Goal: Use online tool/utility: Utilize a website feature to perform a specific function

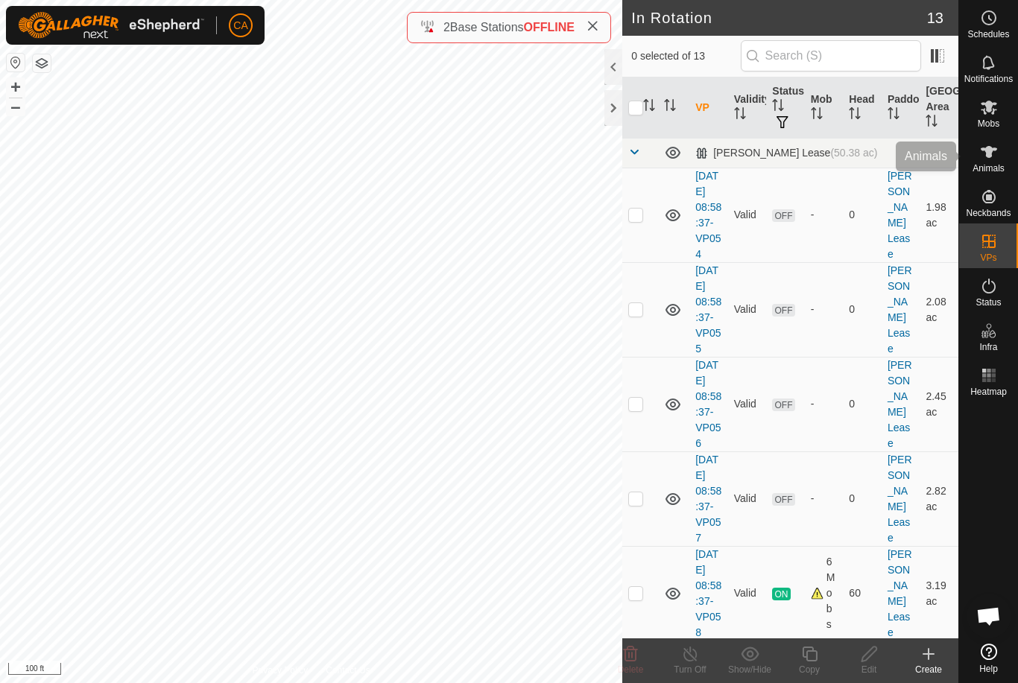
click at [995, 164] on span "Animals" at bounding box center [989, 168] width 32 height 9
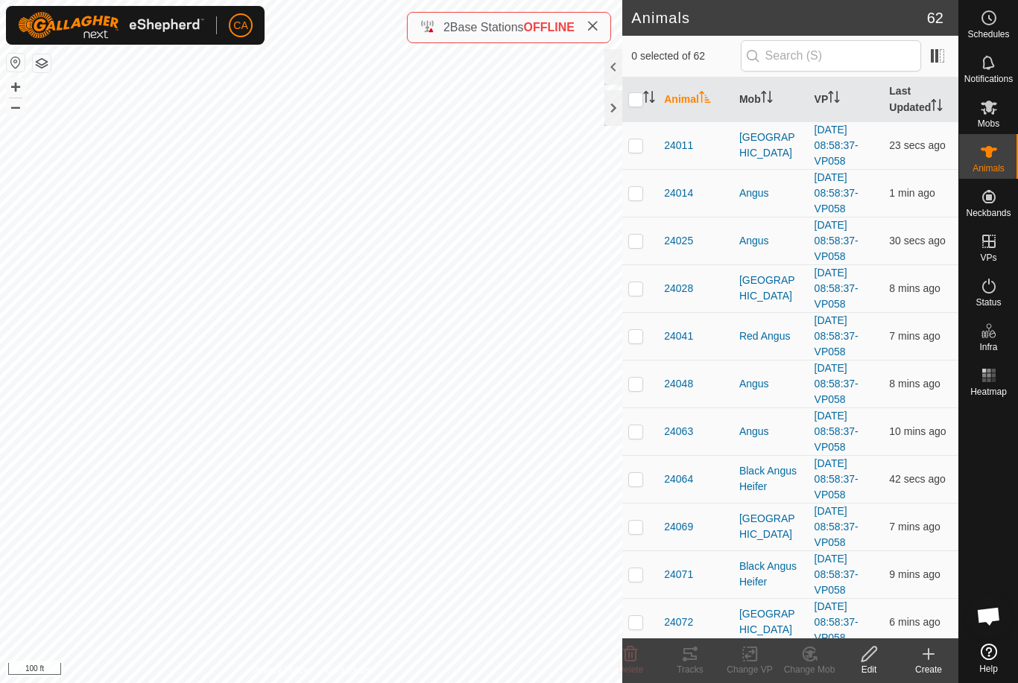
click at [765, 109] on th "Mob" at bounding box center [770, 100] width 75 height 45
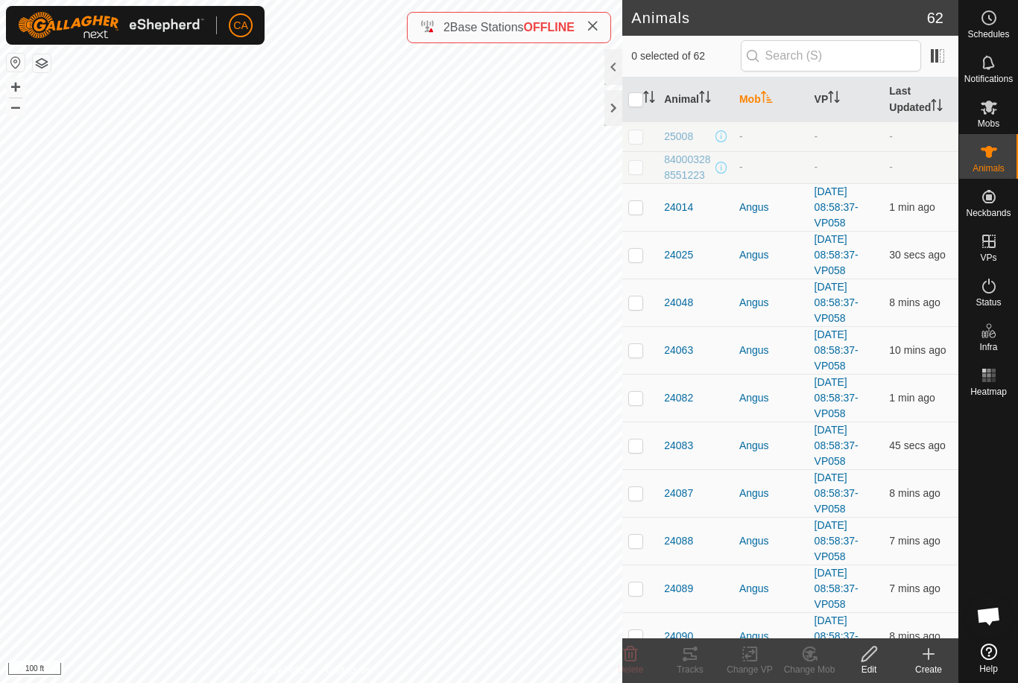
click at [760, 106] on th "Mob" at bounding box center [770, 100] width 75 height 45
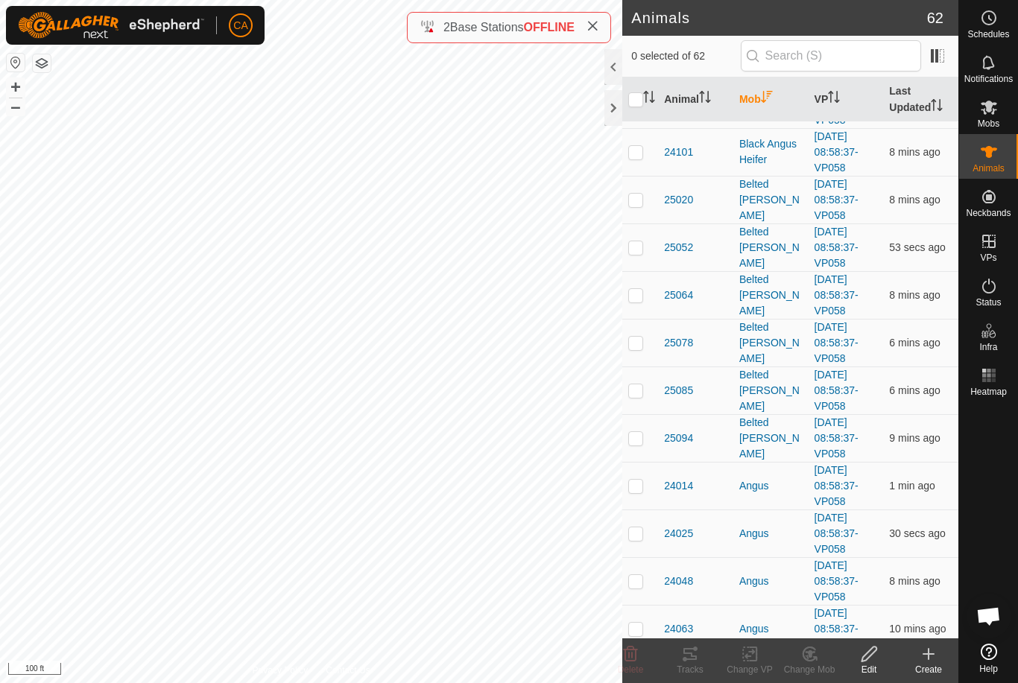
scroll to position [1784, 0]
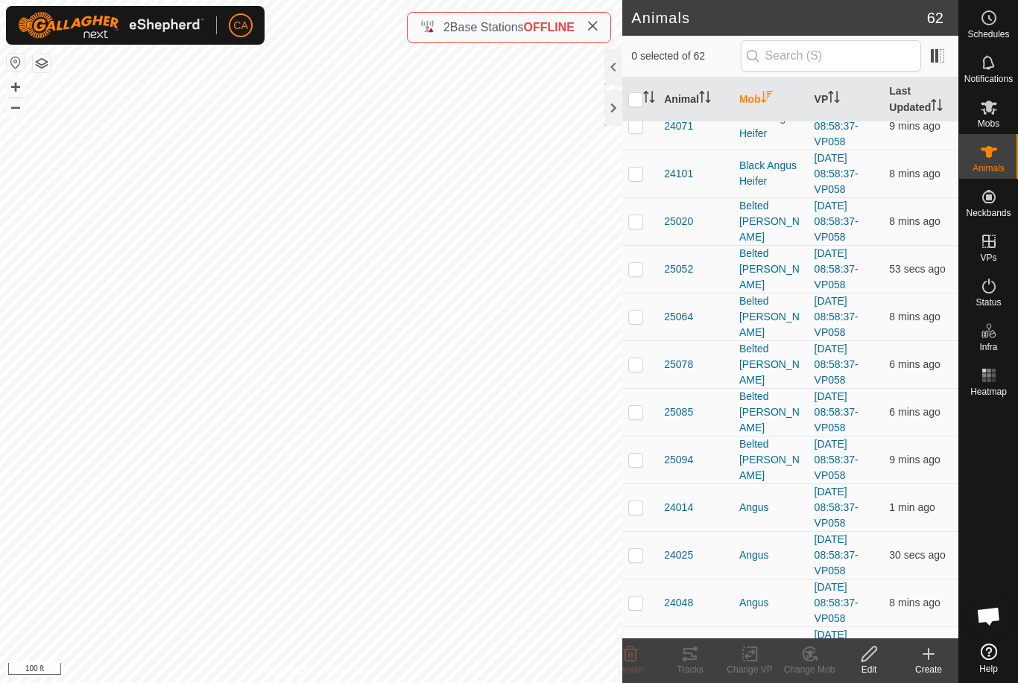
click at [643, 368] on p-checkbox at bounding box center [635, 365] width 15 height 12
click at [689, 660] on icon at bounding box center [689, 654] width 13 height 12
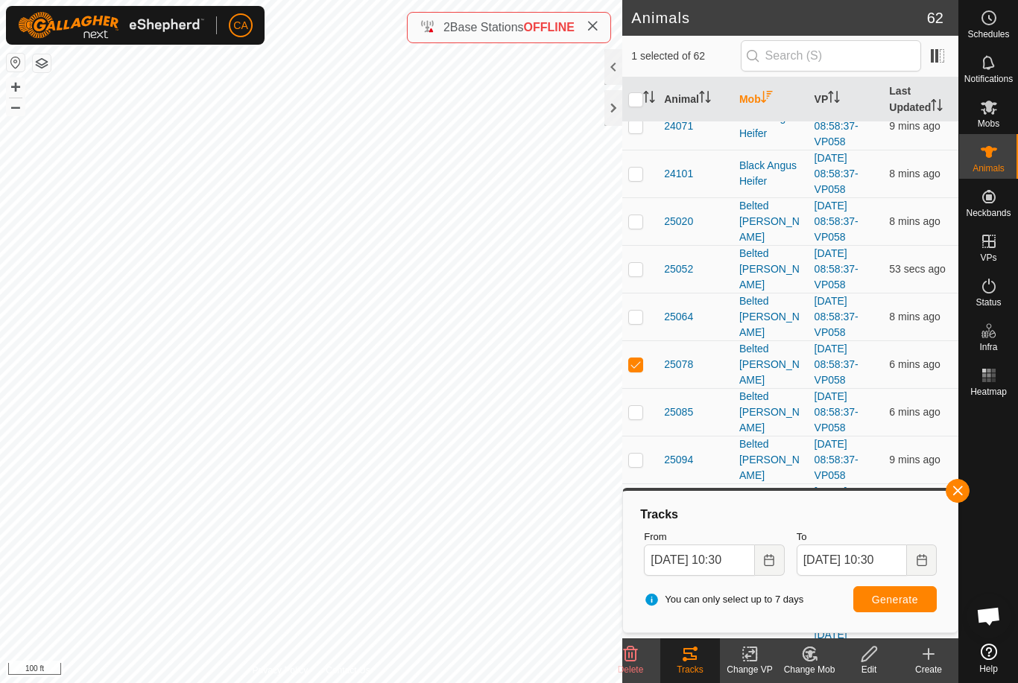
click at [645, 367] on td at bounding box center [640, 365] width 36 height 48
checkbox input "false"
click at [637, 312] on p-checkbox at bounding box center [635, 317] width 15 height 12
click at [912, 604] on span "Generate" at bounding box center [895, 600] width 46 height 12
click at [643, 326] on td at bounding box center [640, 317] width 36 height 48
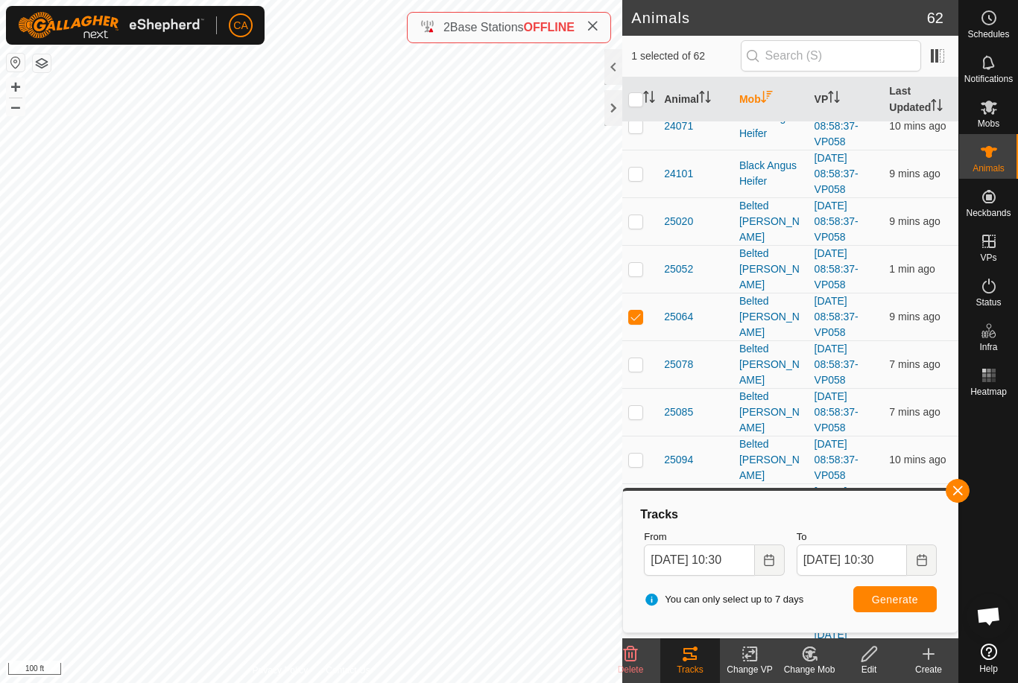
checkbox input "false"
click at [638, 464] on p-checkbox at bounding box center [635, 460] width 15 height 12
click at [910, 602] on span "Generate" at bounding box center [895, 600] width 46 height 12
click at [645, 464] on td at bounding box center [640, 460] width 36 height 48
checkbox input "false"
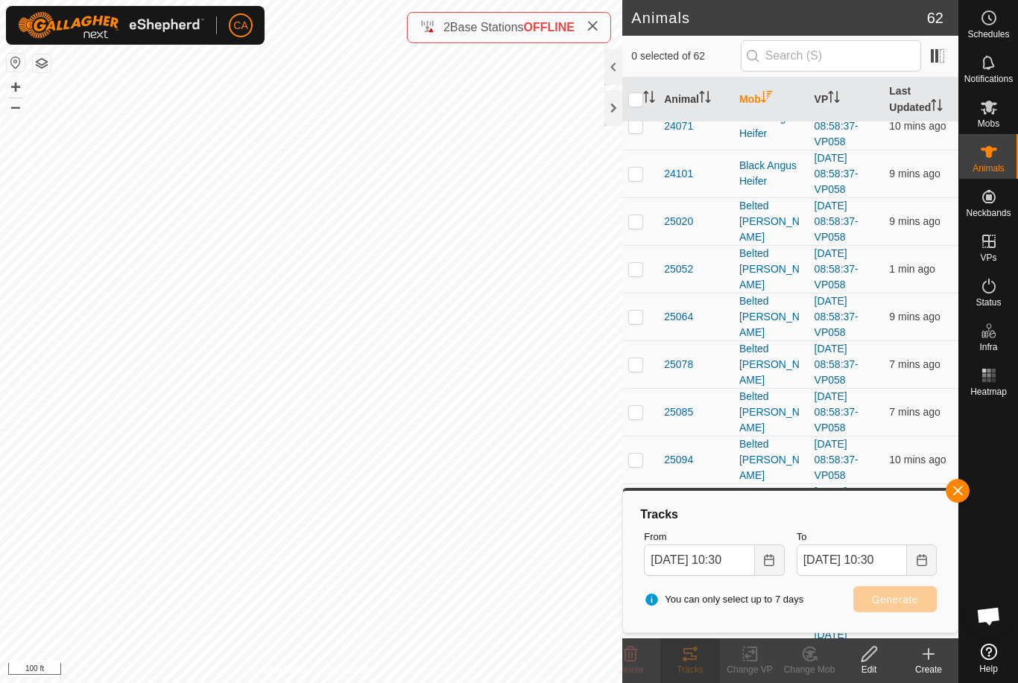
click at [632, 224] on p-checkbox at bounding box center [635, 221] width 15 height 12
click at [901, 604] on span "Generate" at bounding box center [895, 600] width 46 height 12
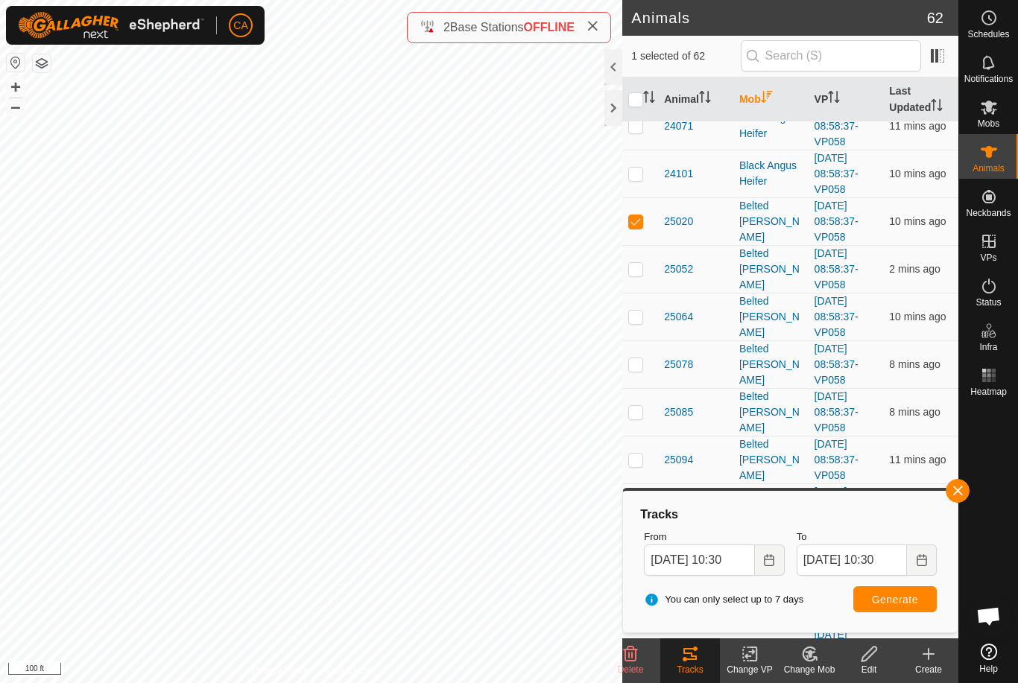
click at [639, 216] on p-checkbox at bounding box center [635, 221] width 15 height 12
checkbox input "false"
click at [637, 471] on td at bounding box center [640, 460] width 36 height 48
click at [643, 466] on p-checkbox at bounding box center [635, 460] width 15 height 12
checkbox input "false"
